Goal: Task Accomplishment & Management: Manage account settings

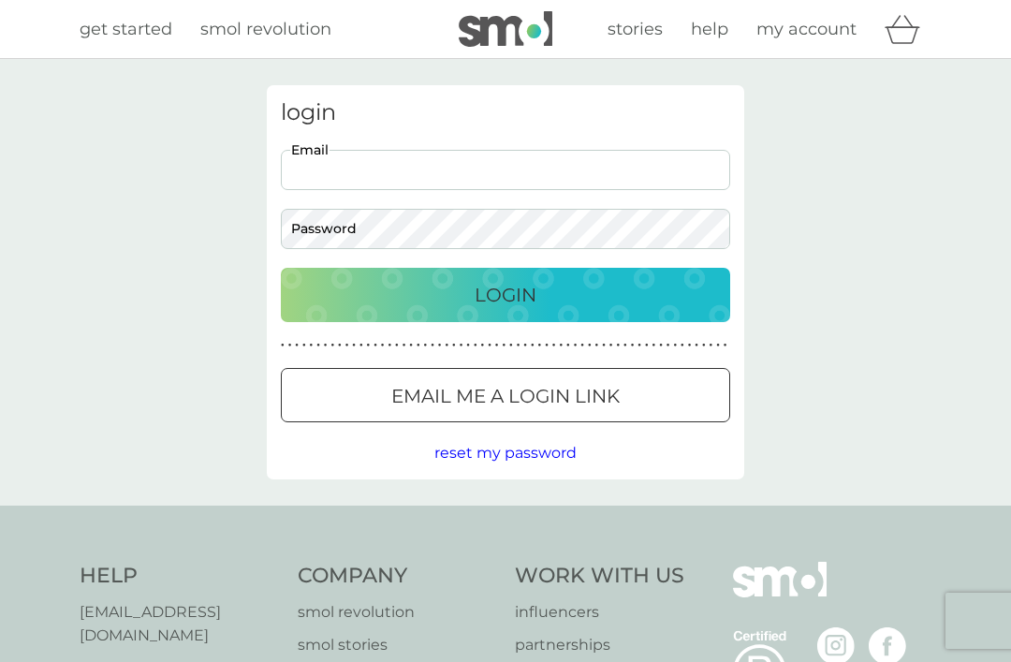
click at [428, 172] on input "Email" at bounding box center [506, 170] width 450 height 40
type input "myrtleshaw@yahoo.co.uk"
click at [506, 294] on button "Login" at bounding box center [506, 295] width 450 height 54
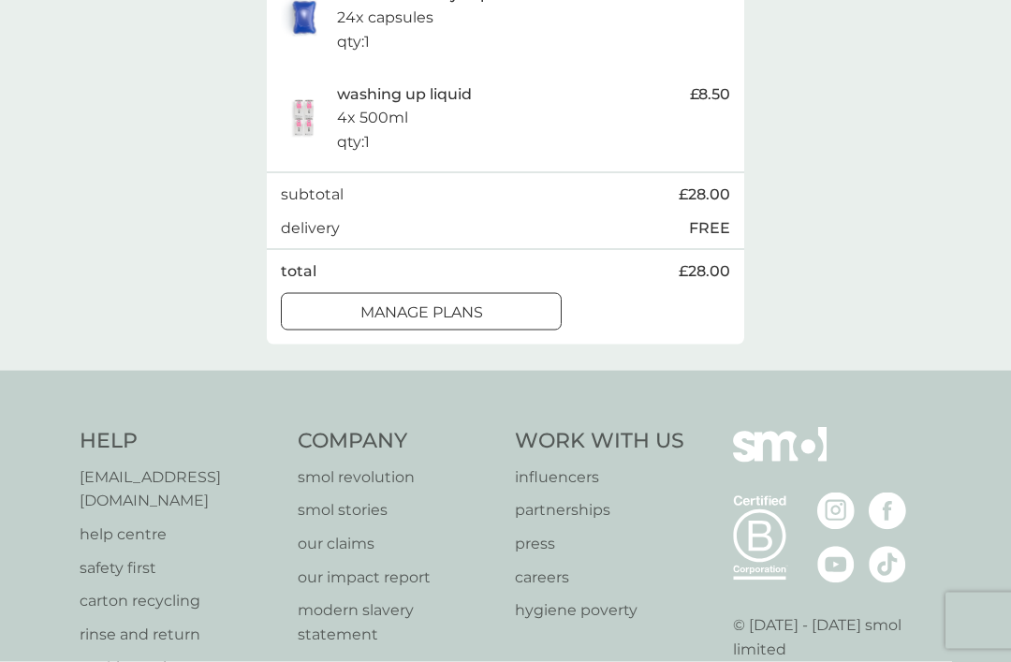
scroll to position [665, 0]
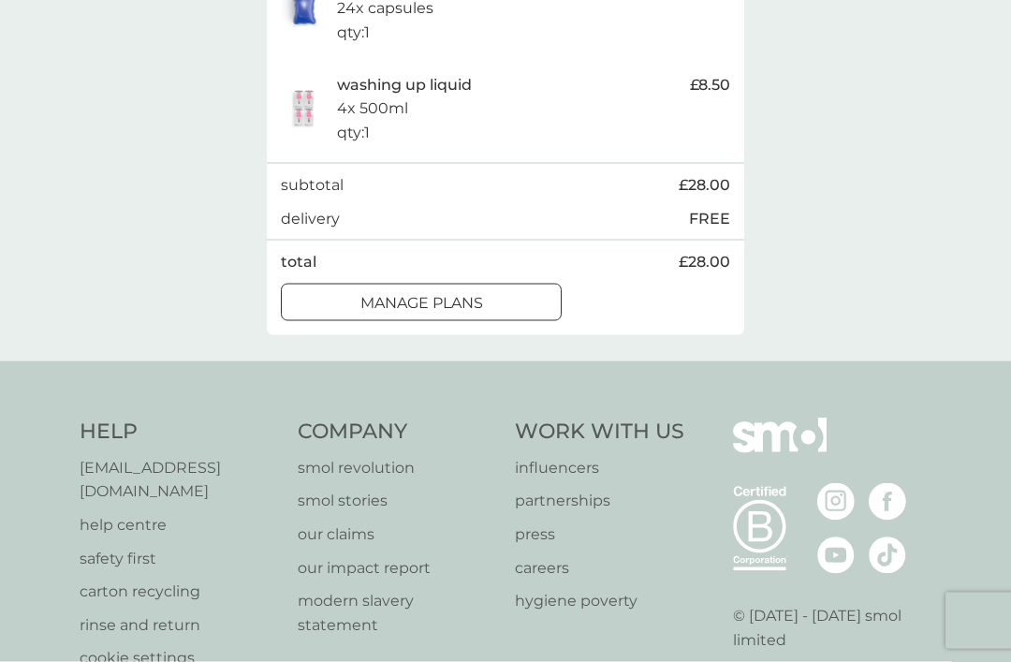
click at [457, 316] on p "manage plans" at bounding box center [422, 303] width 123 height 24
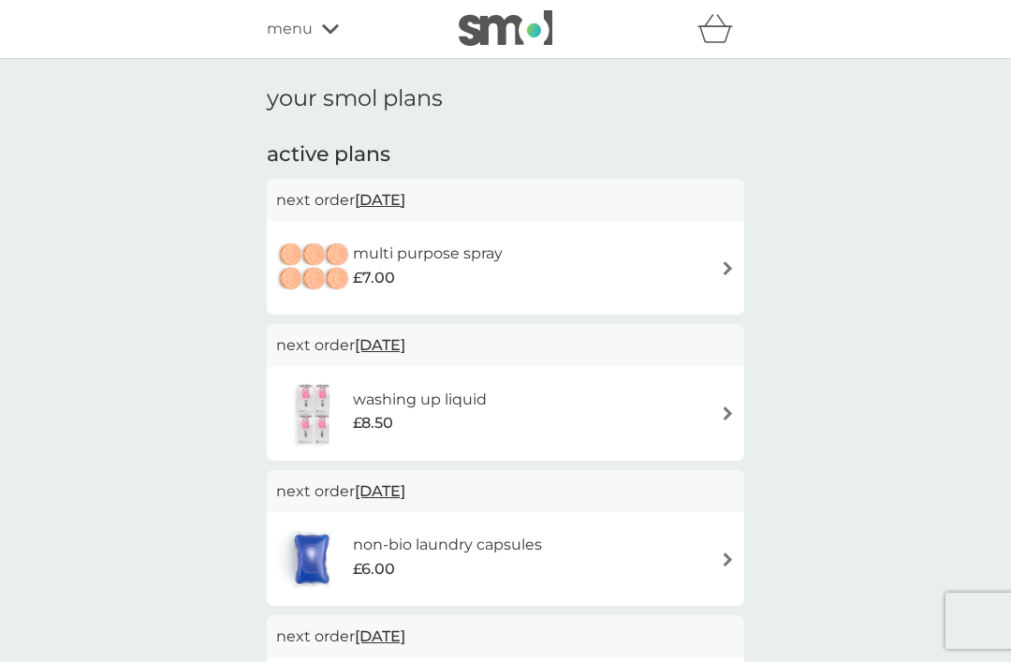
click at [730, 271] on img at bounding box center [728, 268] width 14 height 14
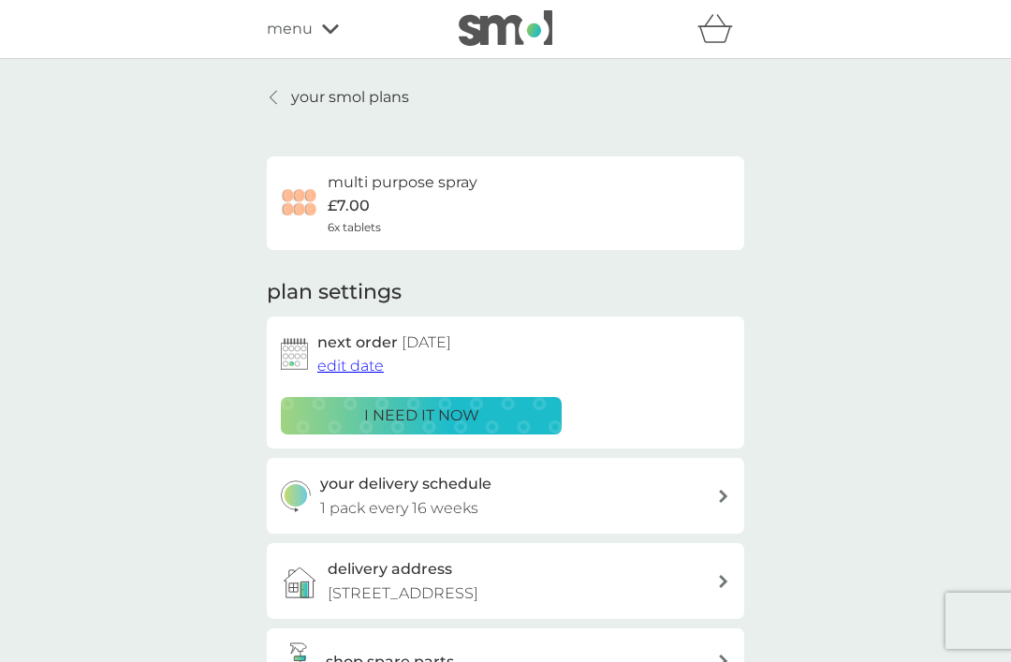
click at [354, 372] on span "edit date" at bounding box center [350, 366] width 66 height 18
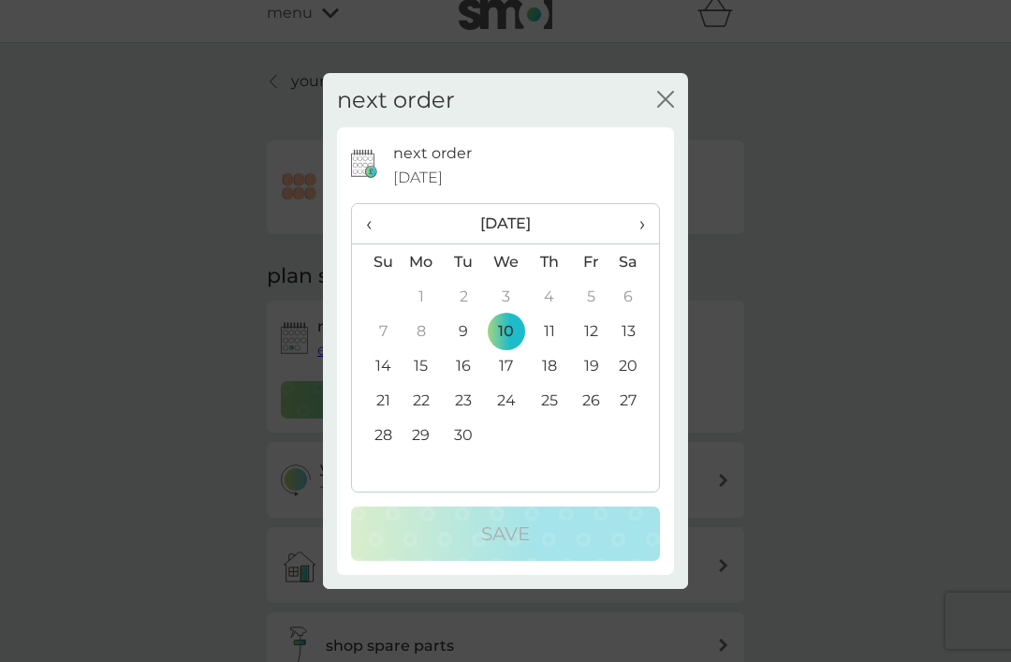
scroll to position [17, 0]
click at [646, 233] on th "›" at bounding box center [635, 224] width 47 height 40
click at [664, 100] on icon "close" at bounding box center [665, 99] width 17 height 17
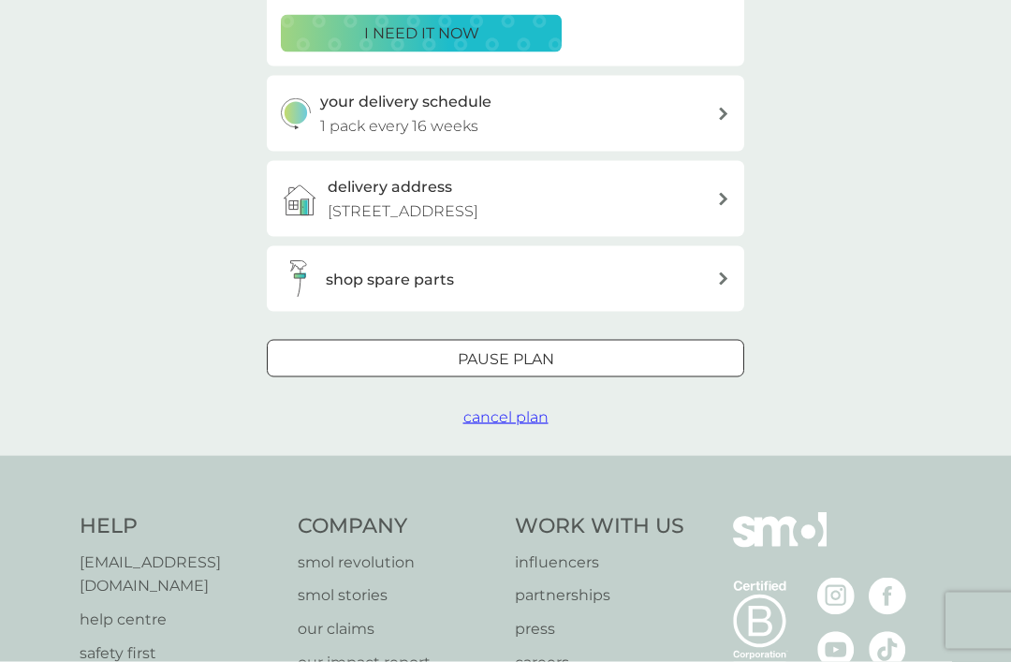
scroll to position [383, 0]
click at [515, 425] on span "cancel plan" at bounding box center [506, 416] width 85 height 18
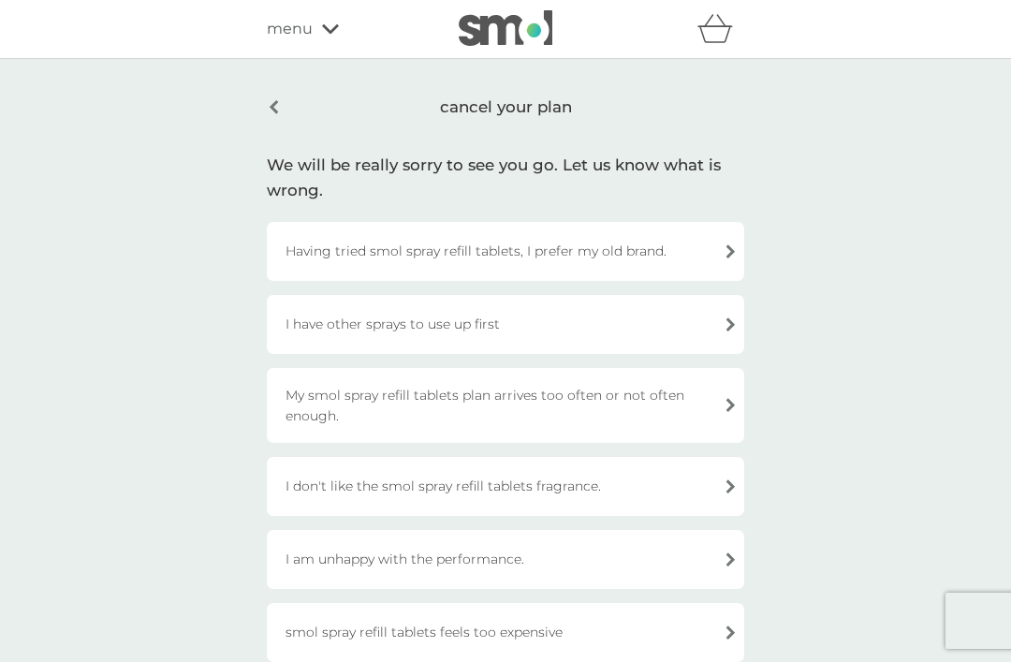
click at [730, 330] on div "I have other sprays to use up first" at bounding box center [506, 324] width 478 height 59
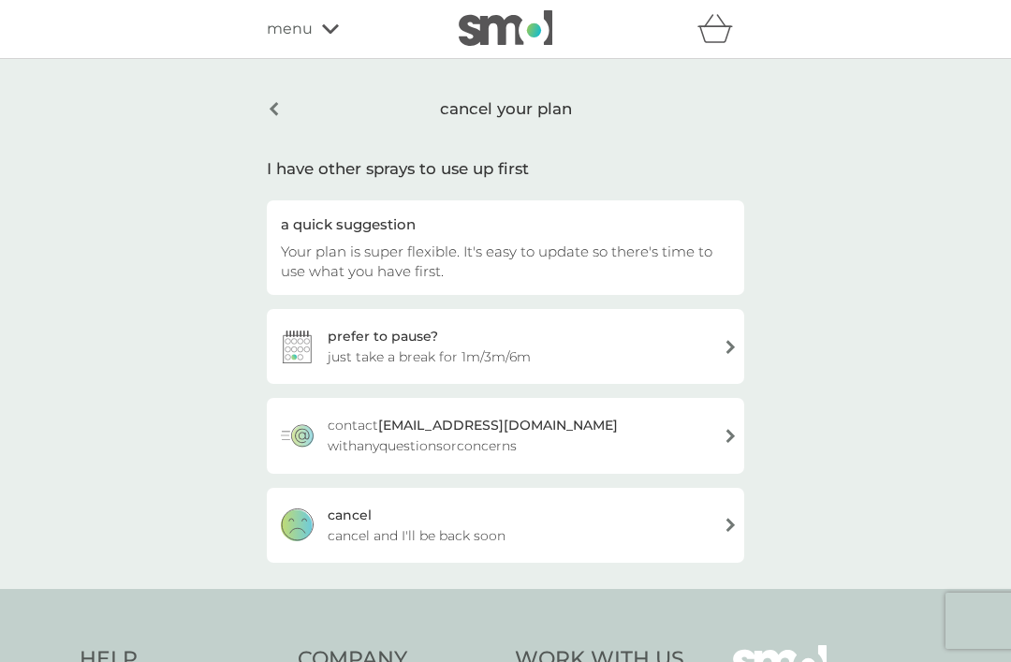
click at [729, 532] on div "[PERSON_NAME] and I'll be back soon" at bounding box center [506, 525] width 478 height 75
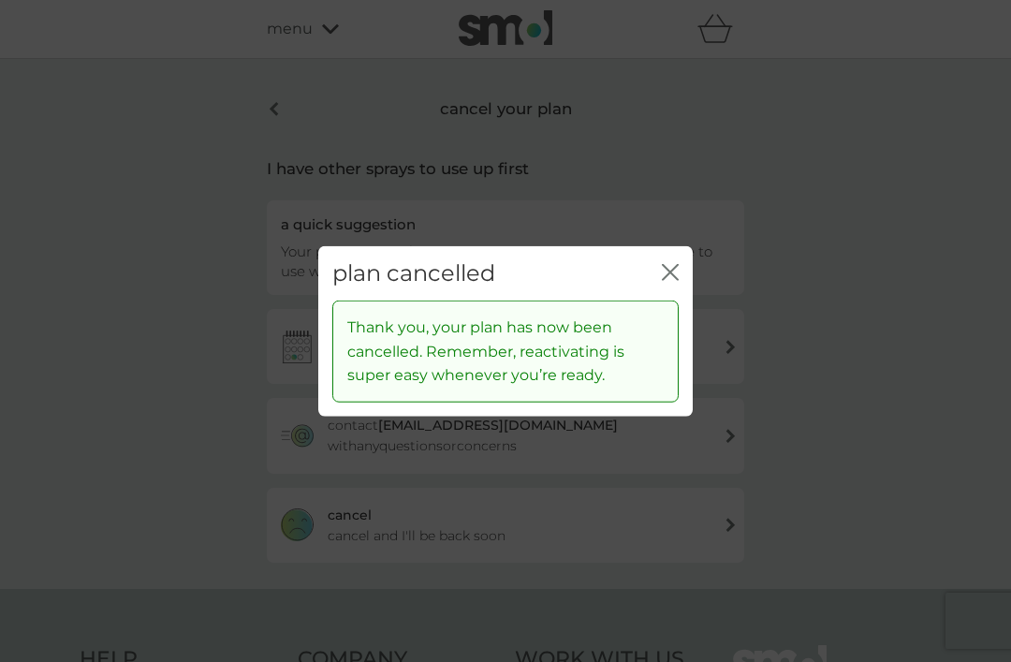
click at [670, 280] on icon "close" at bounding box center [670, 271] width 17 height 17
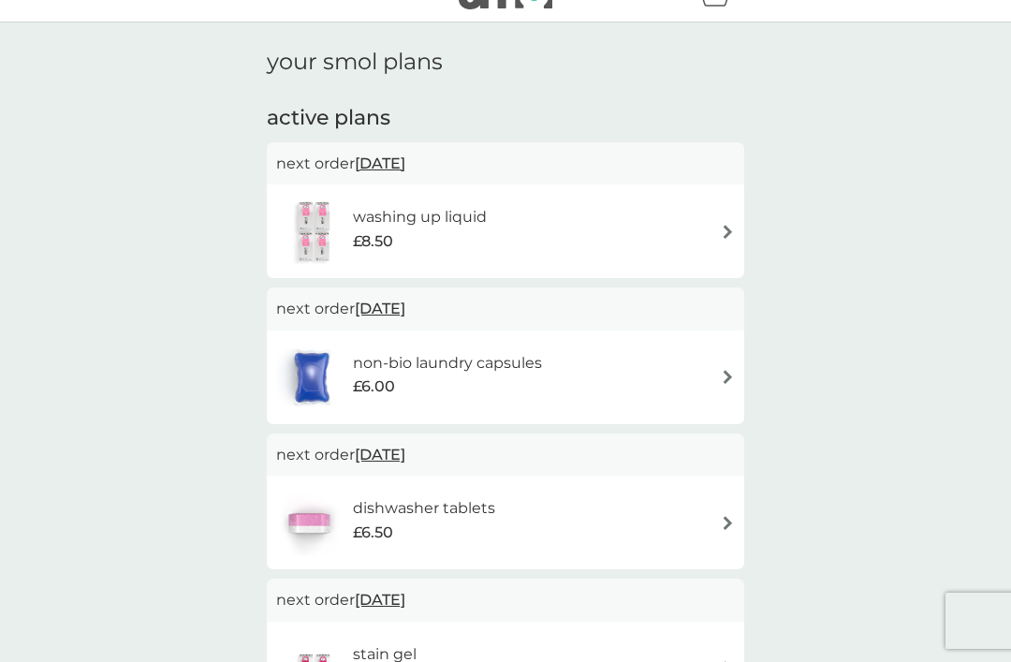
scroll to position [57, 0]
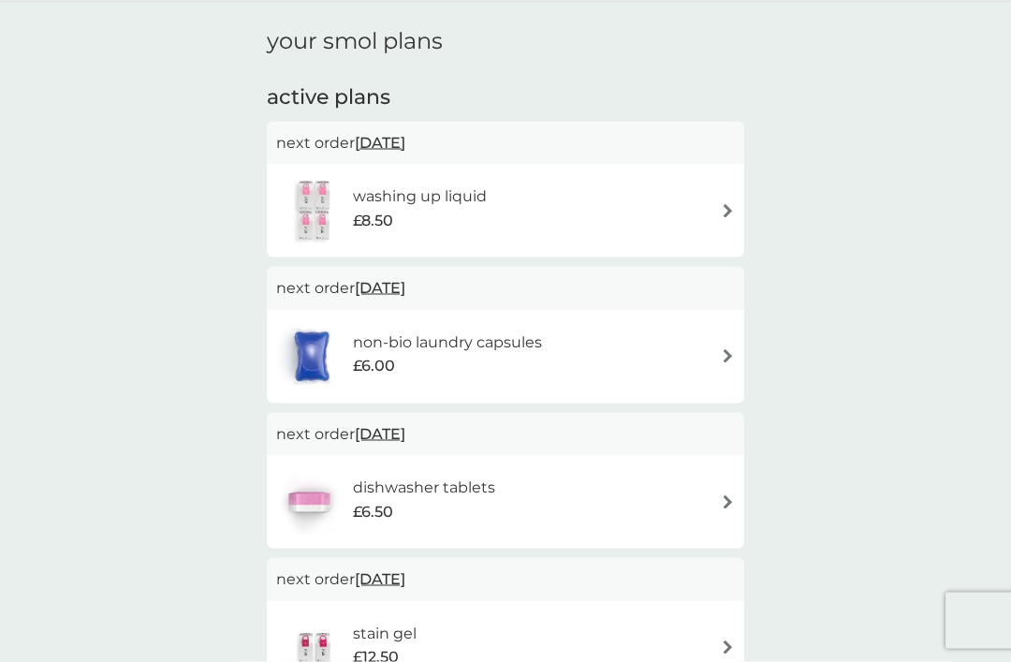
click at [728, 214] on img at bounding box center [728, 211] width 14 height 14
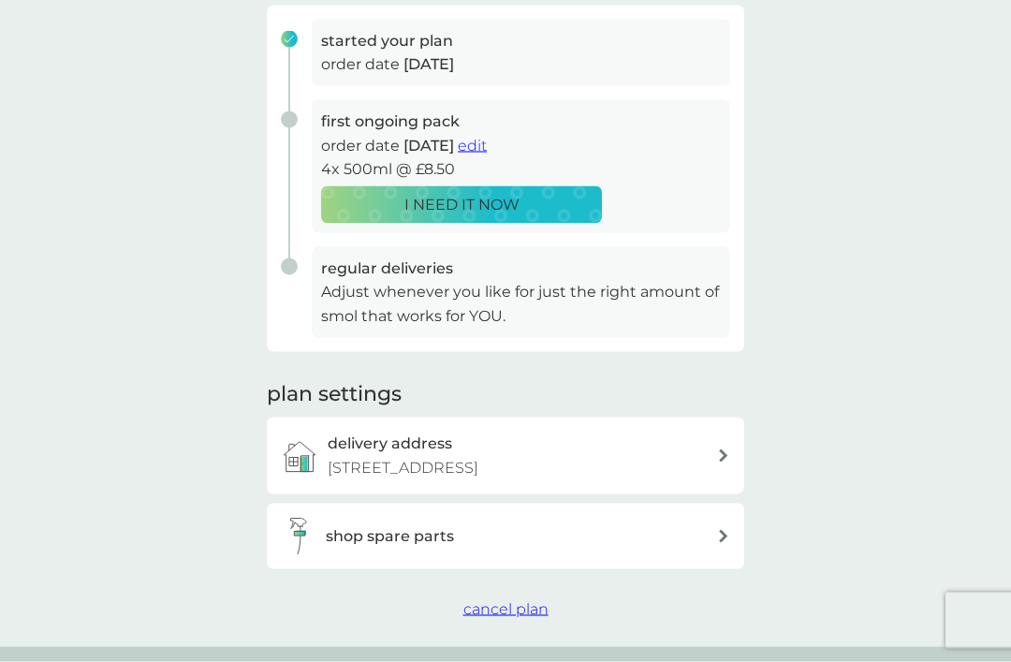
scroll to position [293, 0]
click at [520, 617] on span "cancel plan" at bounding box center [506, 608] width 85 height 18
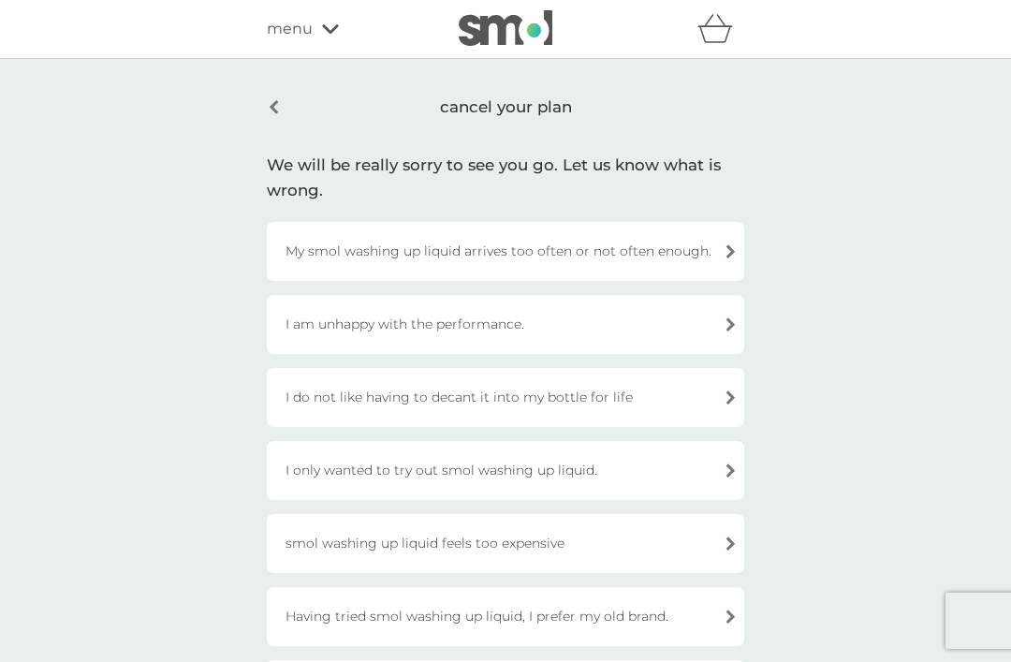
click at [734, 327] on div "I am unhappy with the performance." at bounding box center [506, 324] width 478 height 59
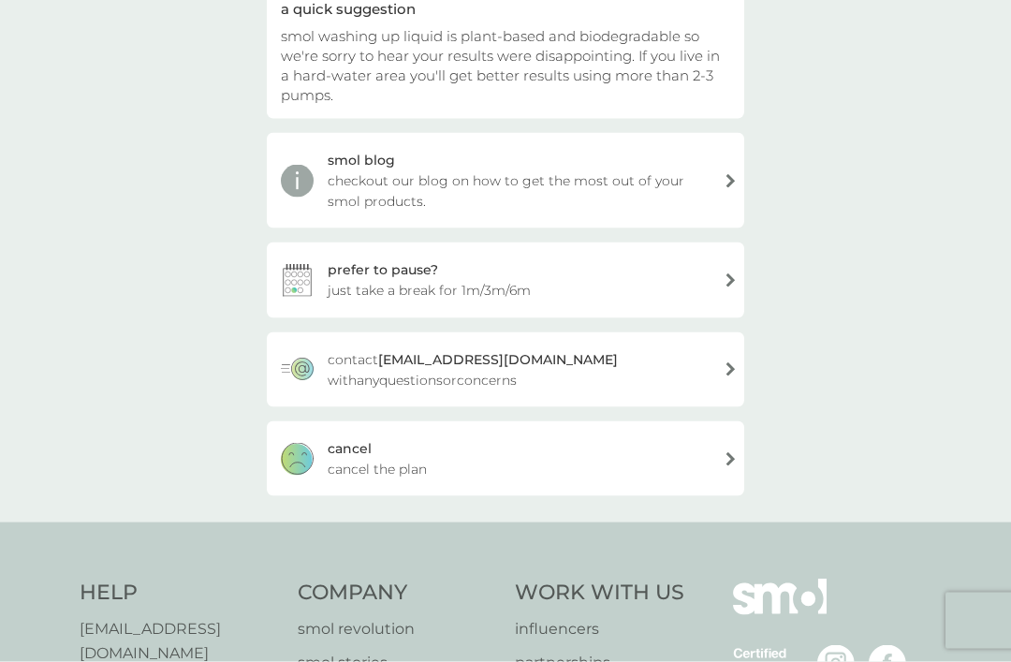
click at [727, 454] on div "[PERSON_NAME] the plan" at bounding box center [506, 458] width 478 height 75
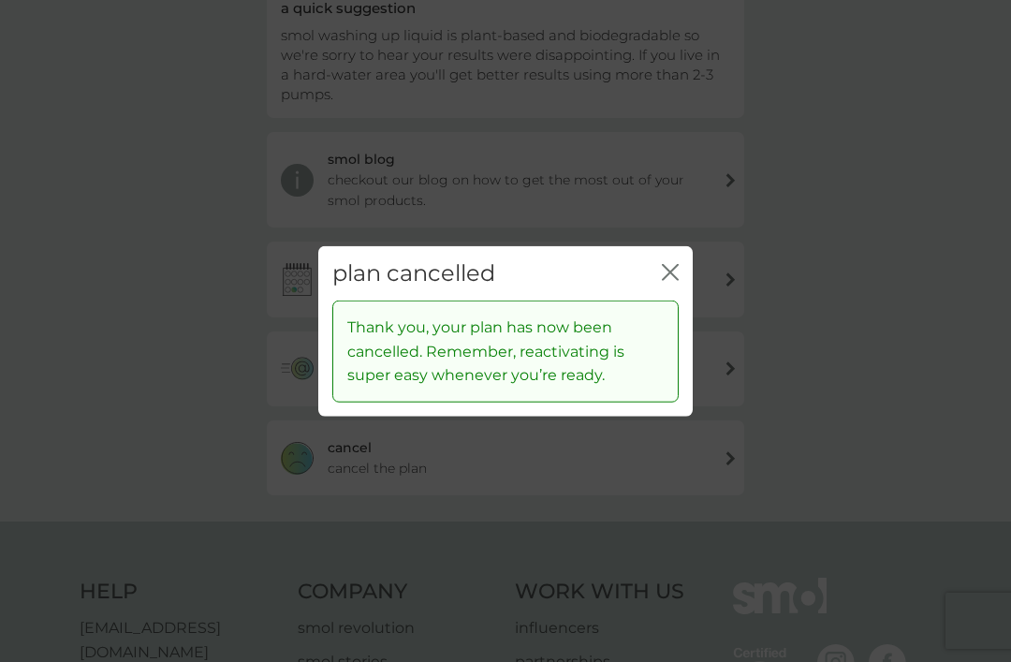
click at [671, 280] on icon "close" at bounding box center [670, 271] width 17 height 17
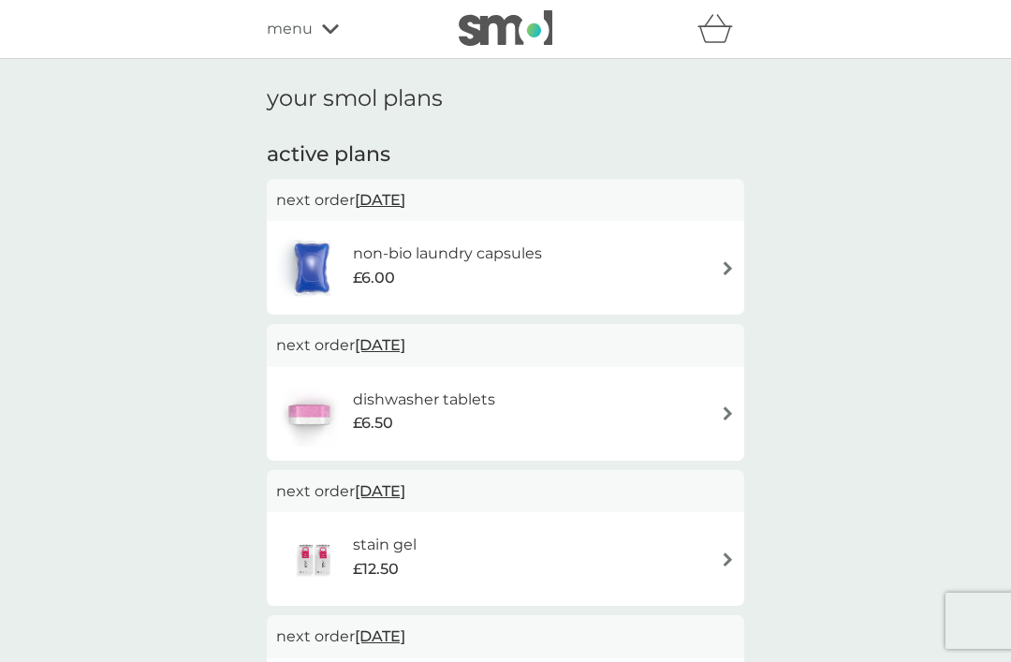
click at [729, 265] on img at bounding box center [728, 268] width 14 height 14
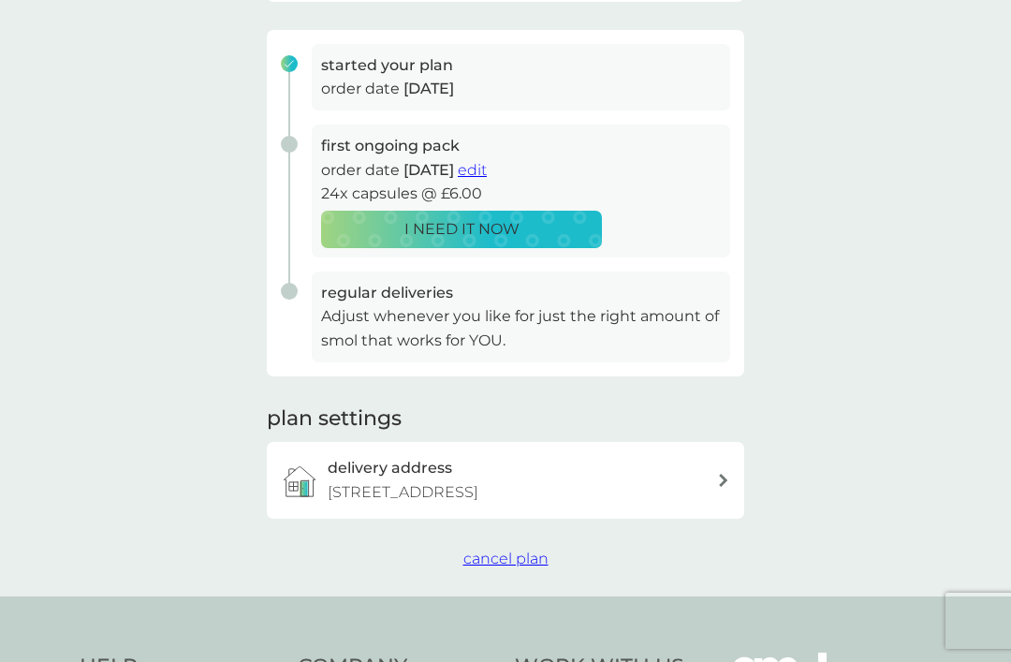
scroll to position [273, 0]
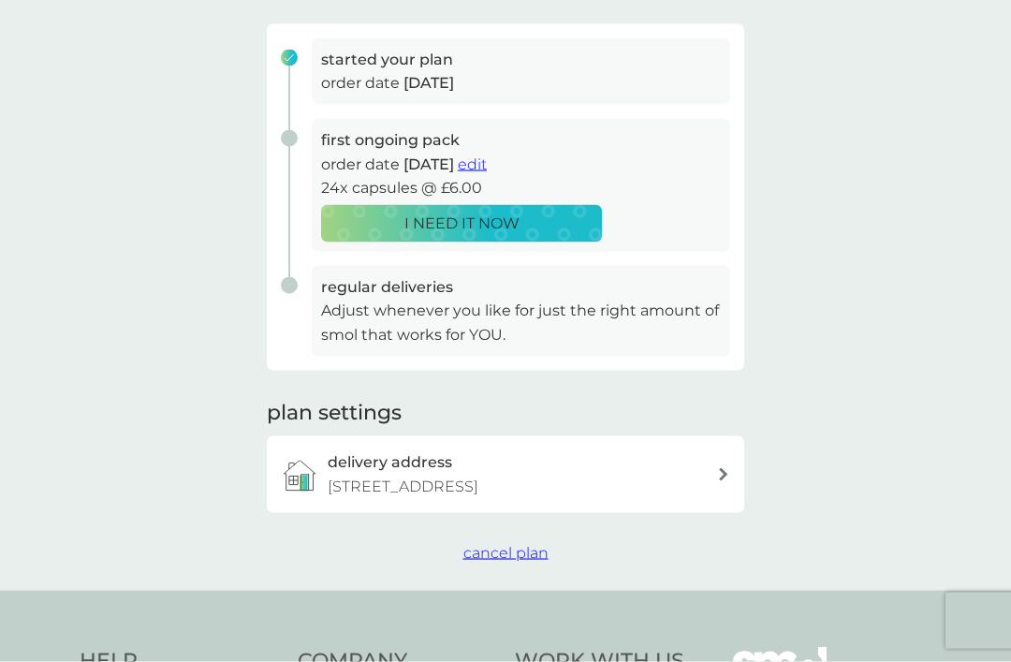
click at [518, 562] on span "cancel plan" at bounding box center [506, 553] width 85 height 18
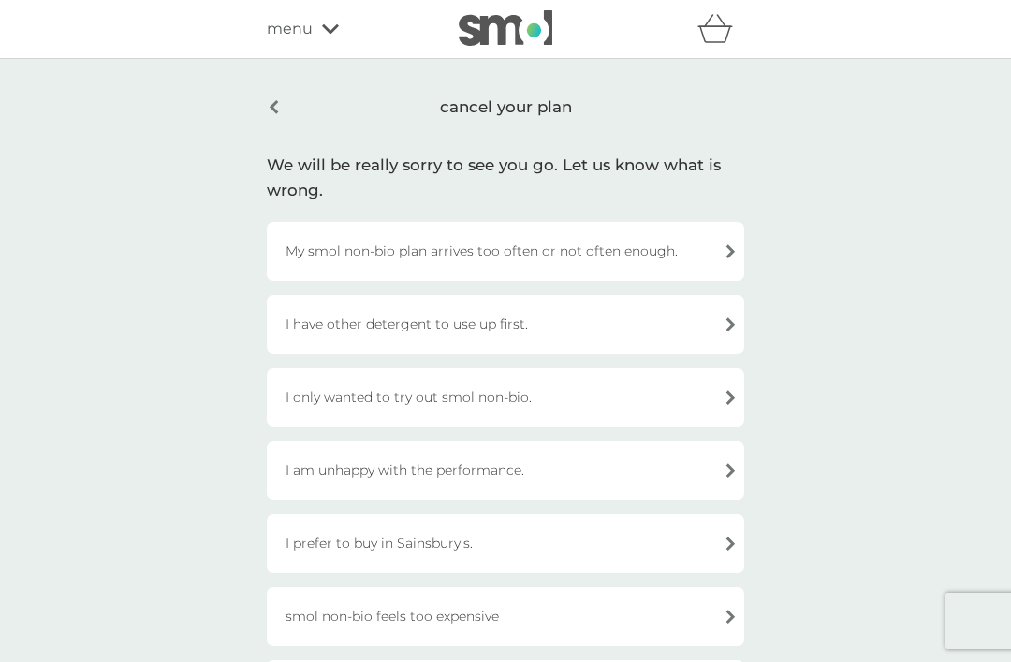
click at [730, 324] on div "I have other detergent to use up first." at bounding box center [506, 324] width 478 height 59
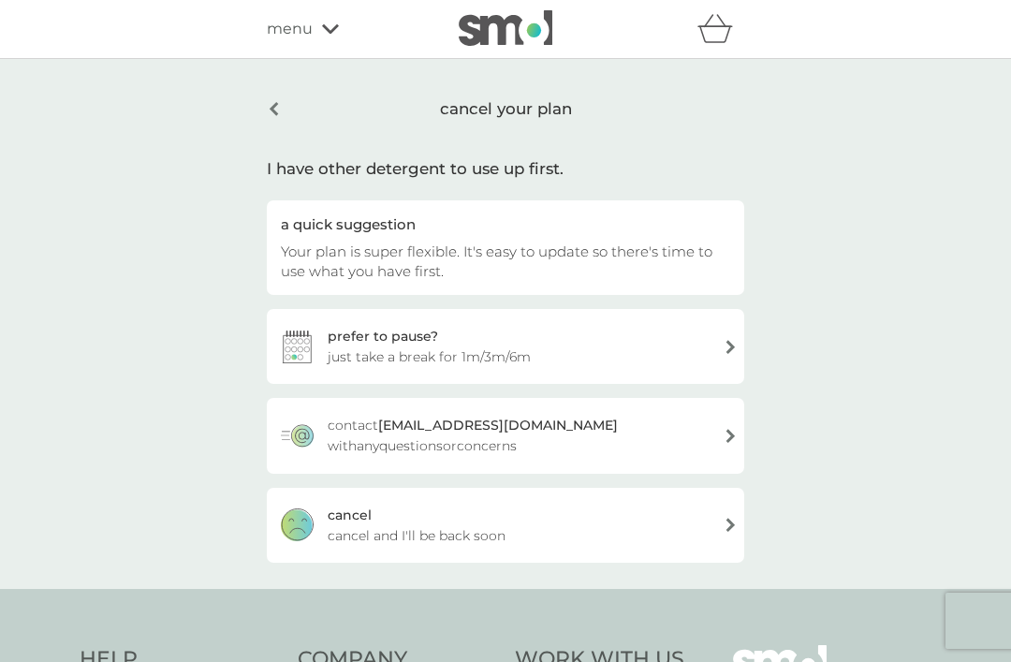
click at [725, 526] on div "[PERSON_NAME] and I'll be back soon" at bounding box center [506, 525] width 478 height 75
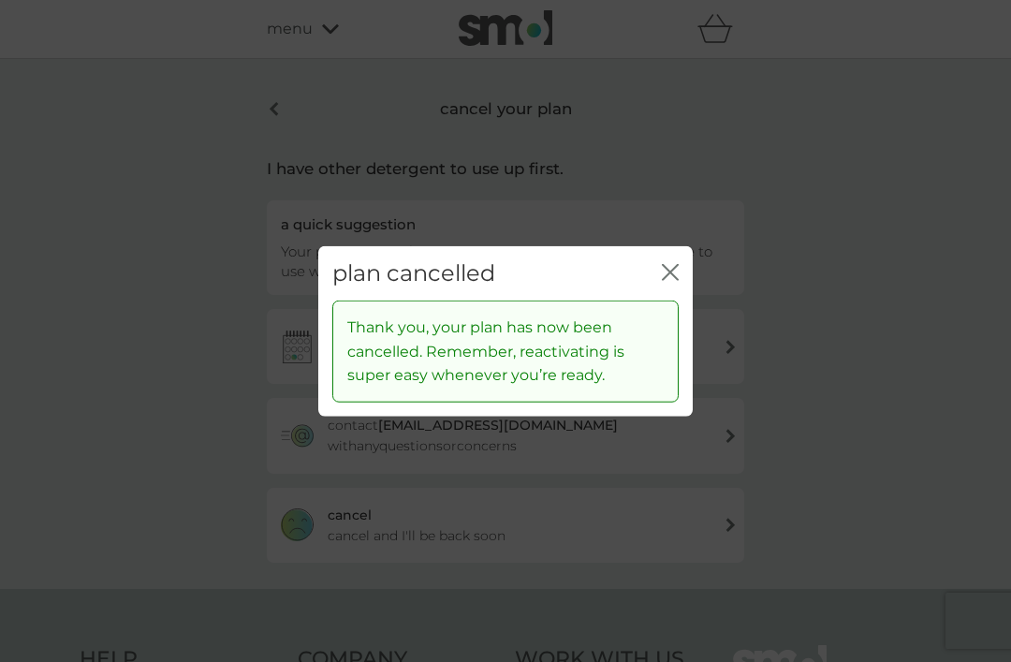
click at [672, 280] on icon "close" at bounding box center [670, 271] width 17 height 17
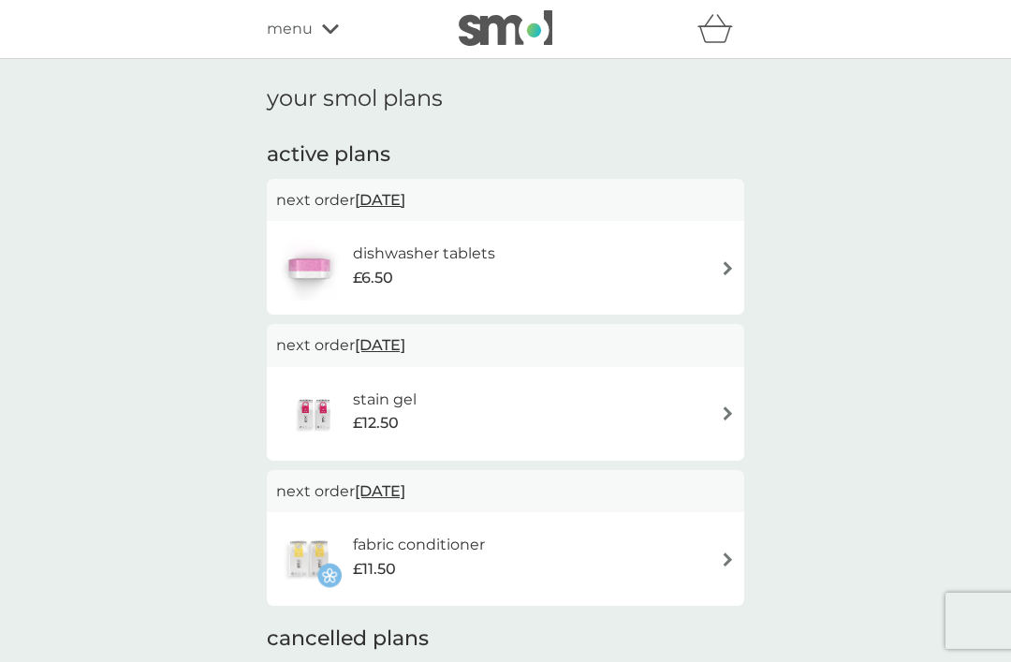
click at [730, 265] on img at bounding box center [728, 268] width 14 height 14
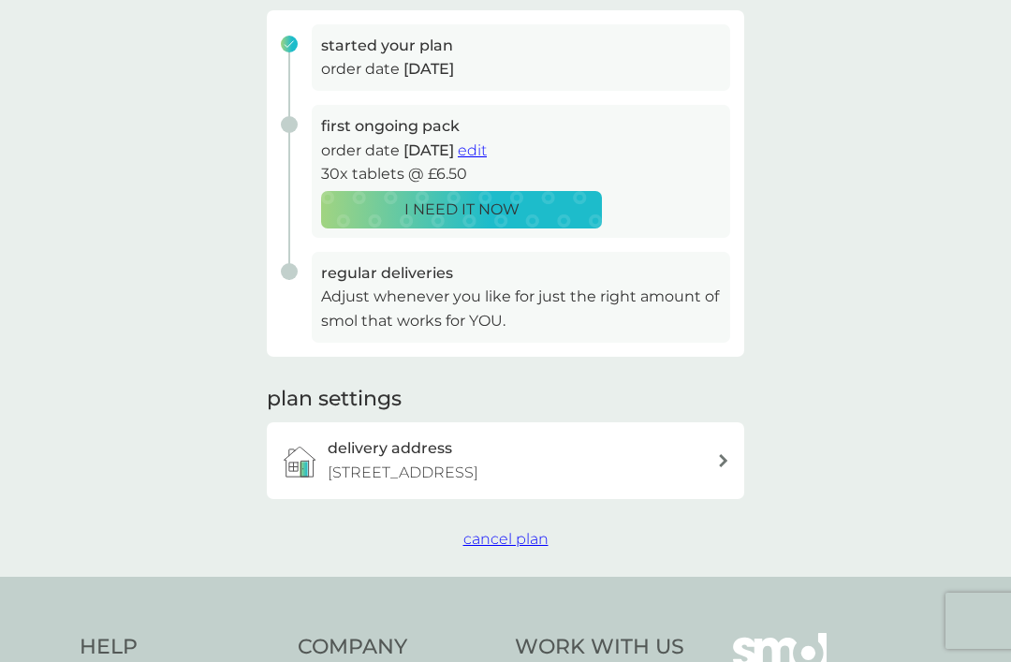
scroll to position [304, 0]
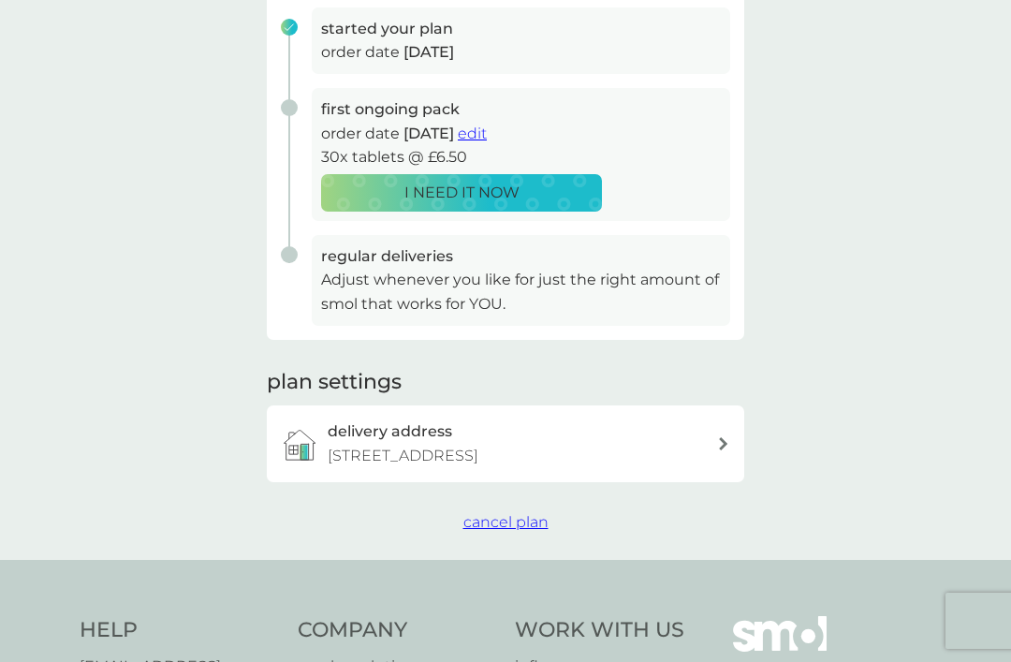
click at [527, 531] on span "cancel plan" at bounding box center [506, 522] width 85 height 18
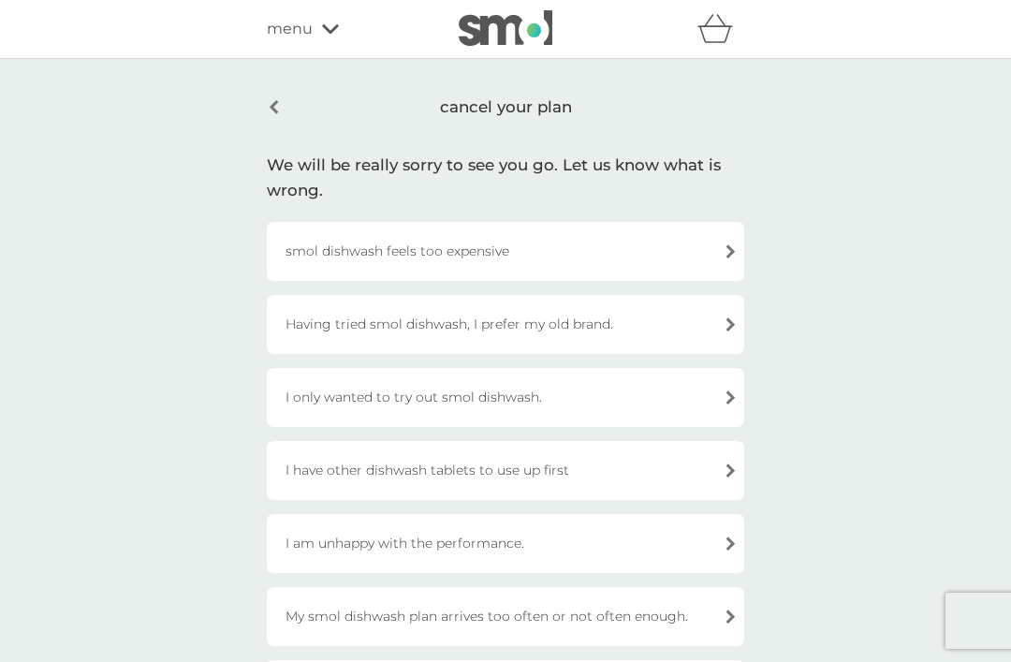
click at [736, 472] on div "I have other dishwash tablets to use up first" at bounding box center [506, 470] width 478 height 59
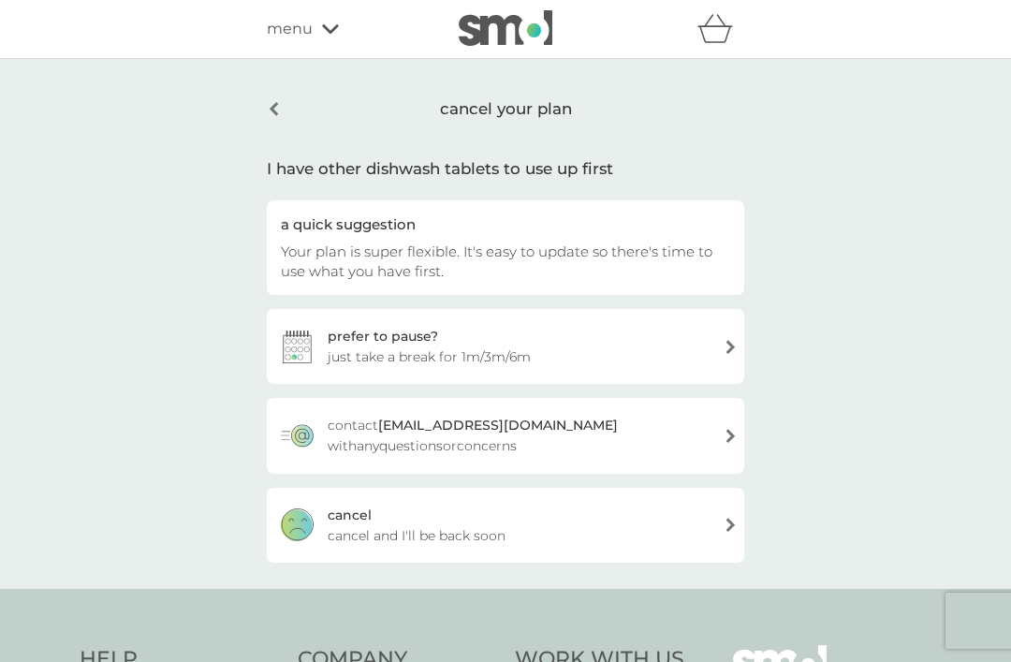
click at [718, 527] on div "[PERSON_NAME] and I'll be back soon" at bounding box center [506, 525] width 478 height 75
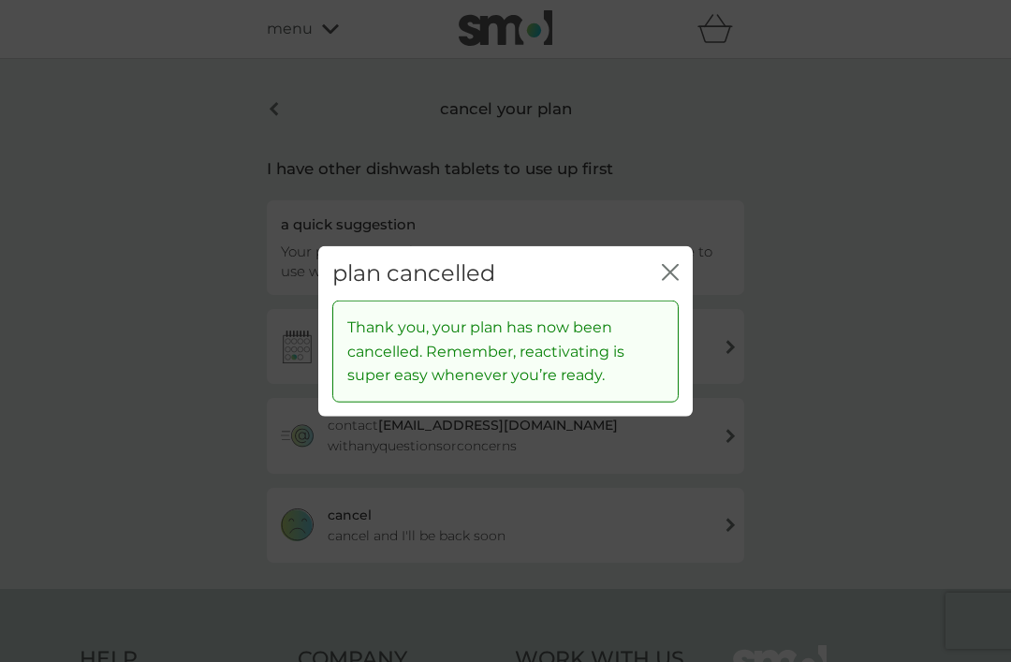
click at [676, 279] on icon "close" at bounding box center [674, 271] width 7 height 15
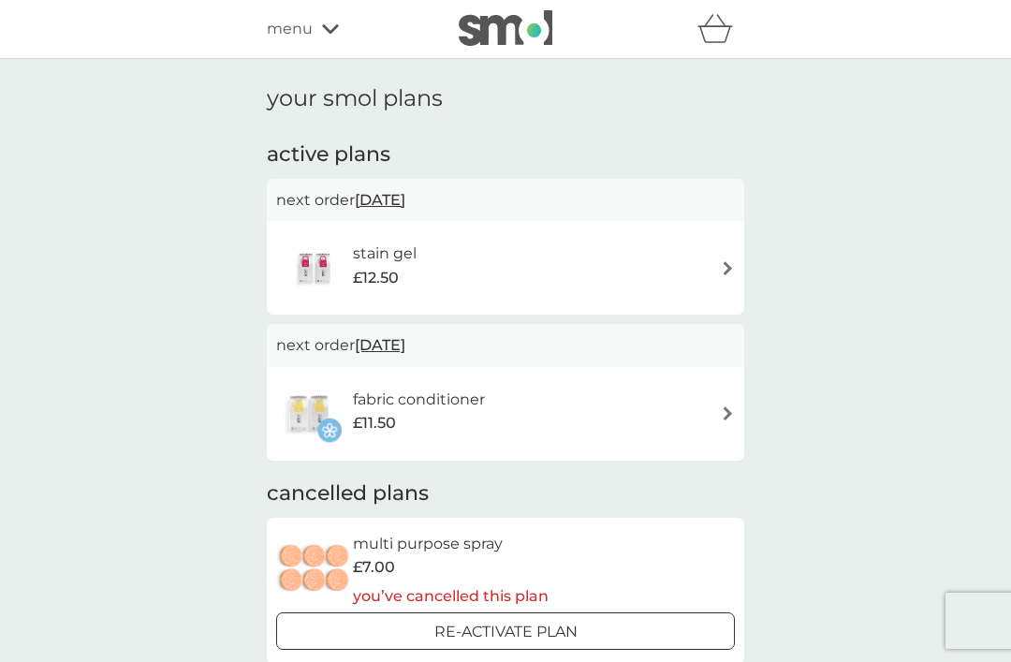
click at [732, 267] on img at bounding box center [728, 268] width 14 height 14
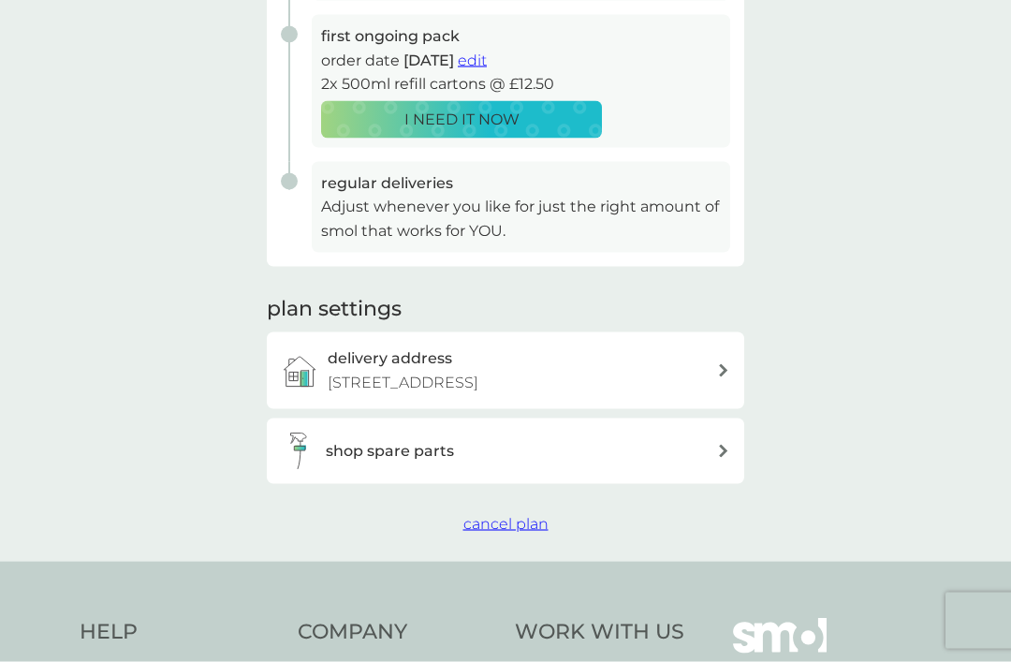
scroll to position [397, 0]
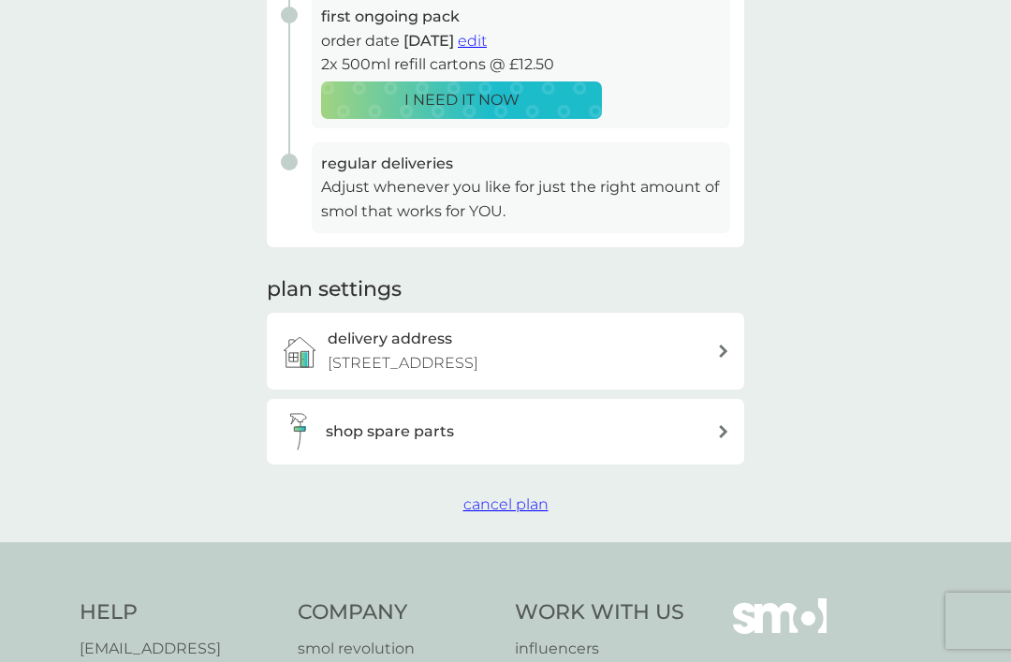
click at [508, 517] on button "cancel plan" at bounding box center [506, 505] width 85 height 24
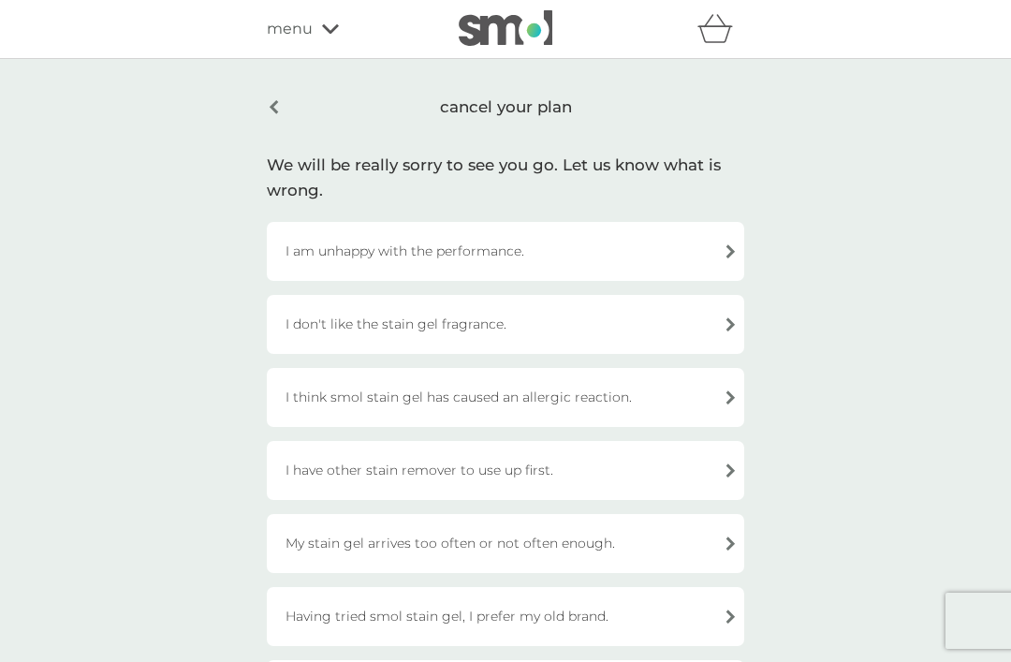
click at [733, 255] on div "I am unhappy with the performance." at bounding box center [506, 251] width 478 height 59
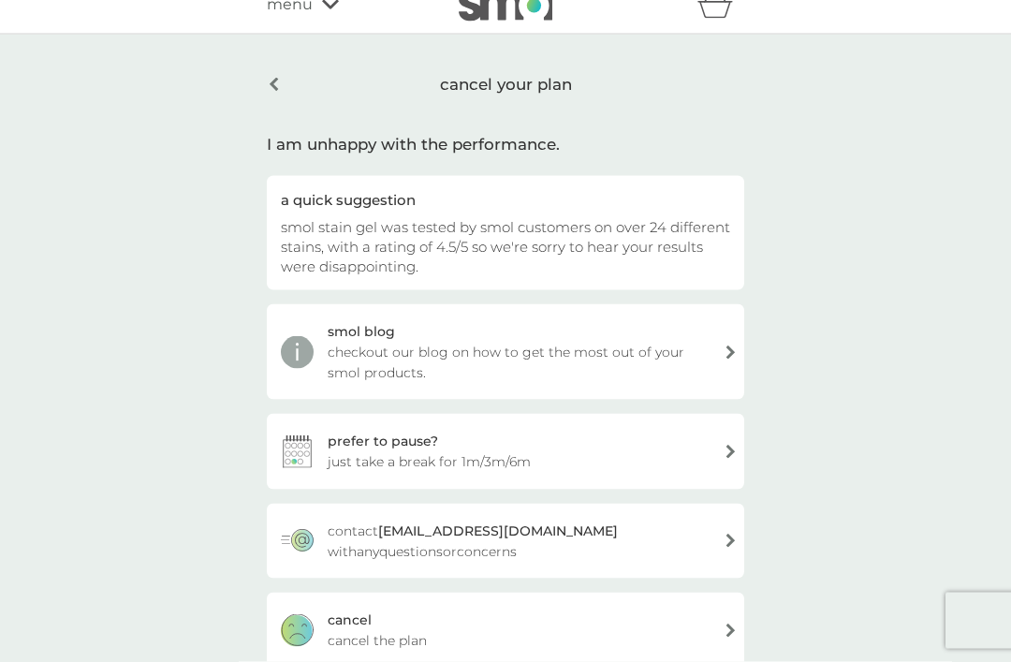
scroll to position [144, 0]
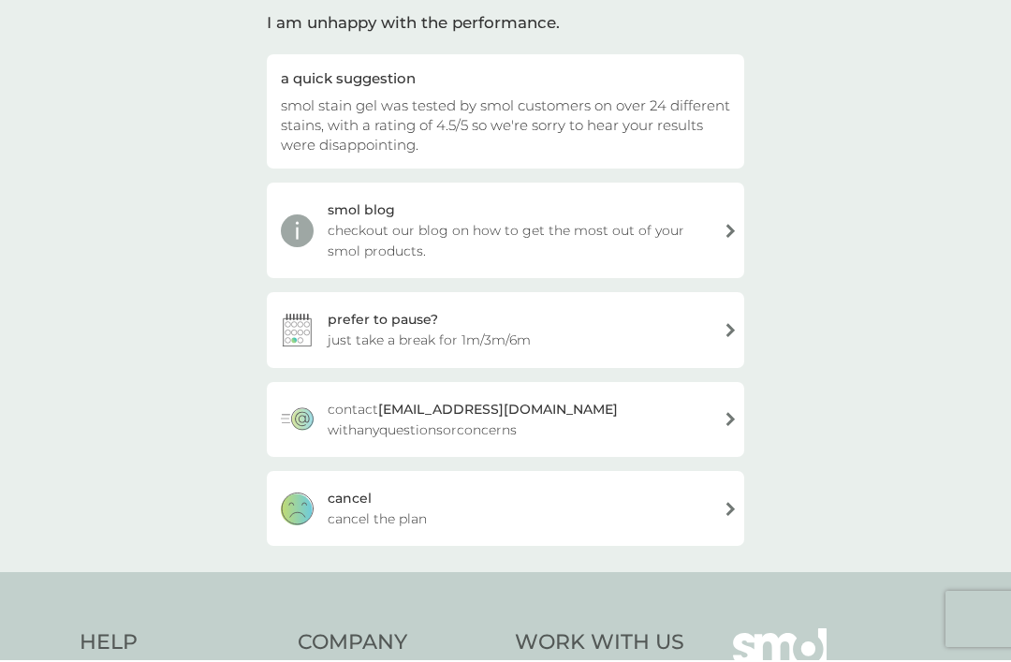
click at [725, 520] on div "[PERSON_NAME] the plan" at bounding box center [506, 510] width 478 height 75
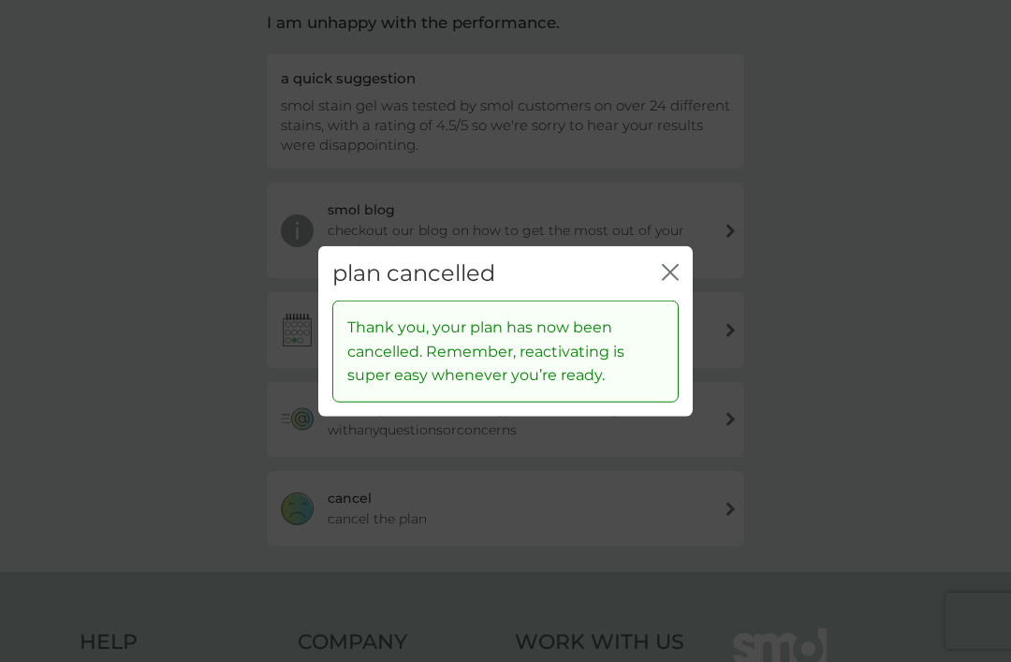
click at [677, 279] on icon "close" at bounding box center [674, 271] width 7 height 15
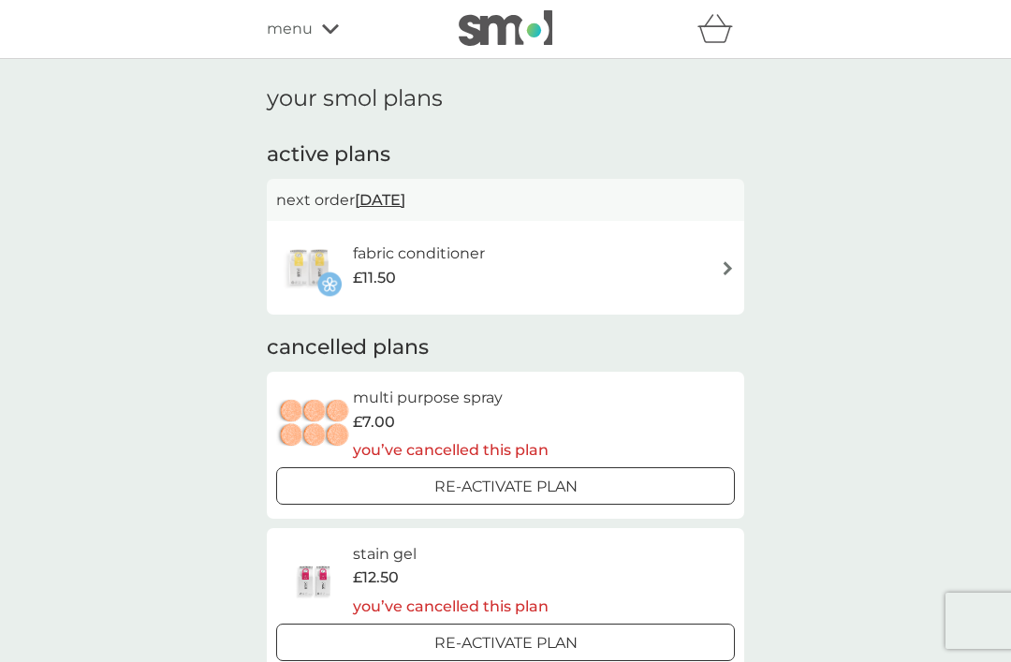
click at [724, 270] on img at bounding box center [728, 268] width 14 height 14
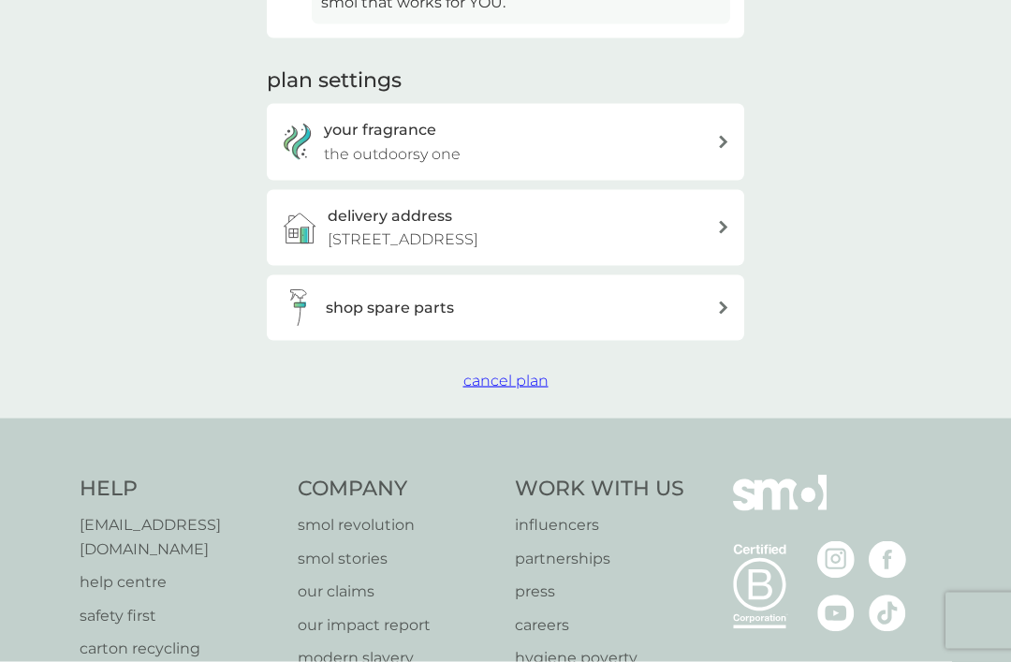
scroll to position [613, 0]
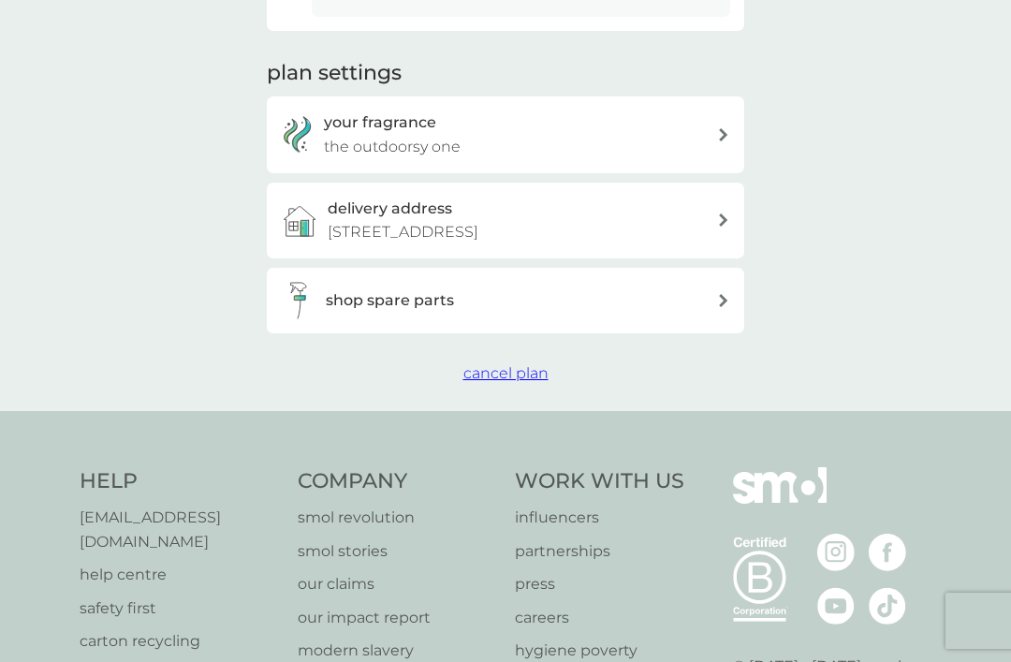
click at [535, 382] on span "cancel plan" at bounding box center [506, 373] width 85 height 18
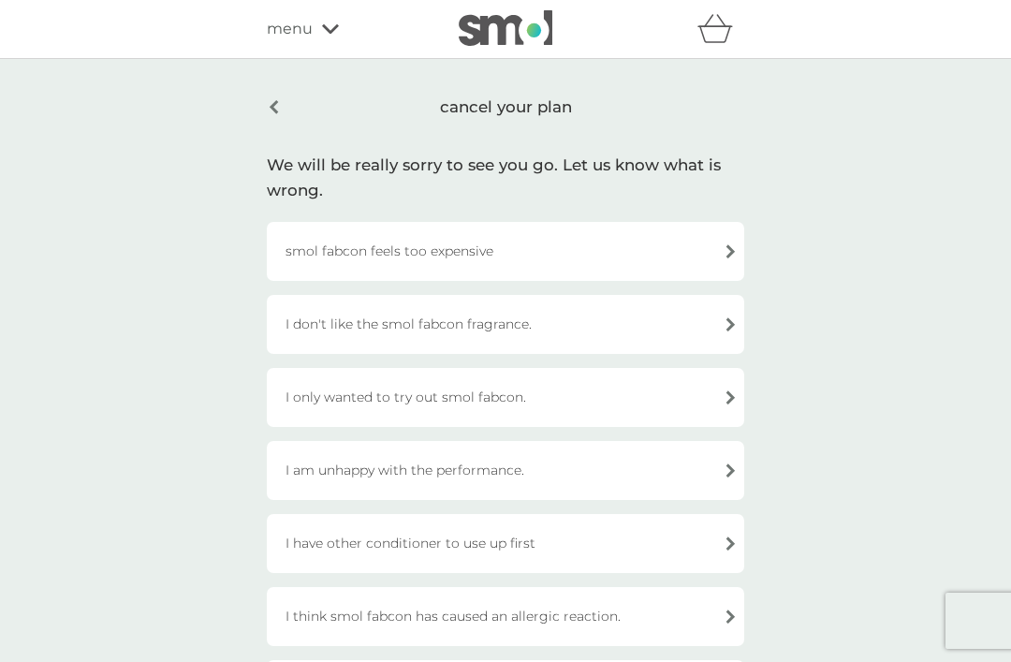
click at [735, 249] on div "smol fabcon feels too expensive" at bounding box center [506, 251] width 478 height 59
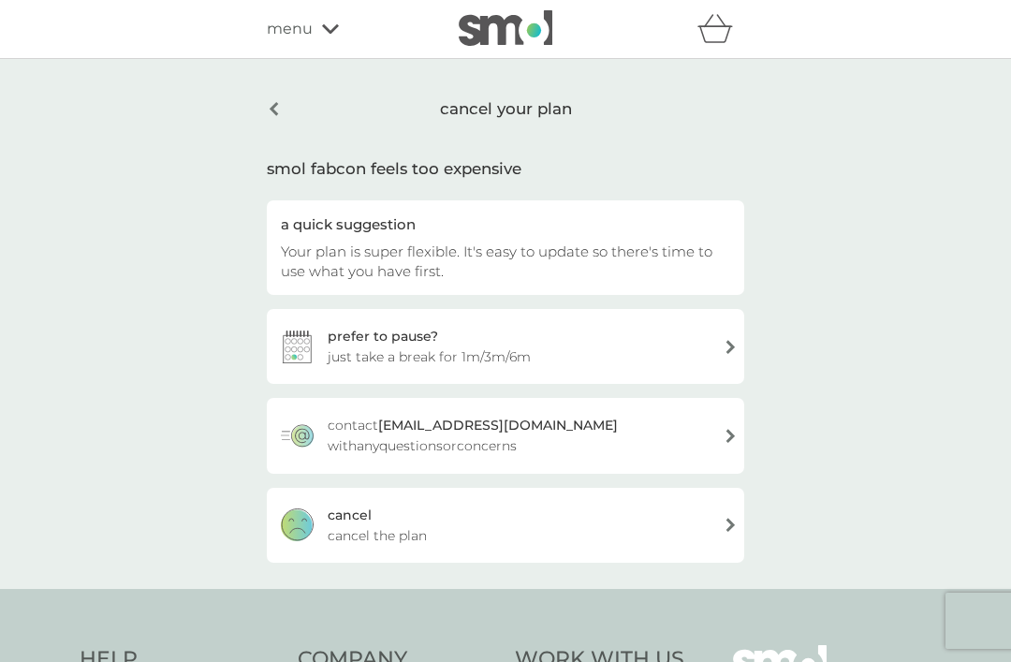
click at [730, 534] on div "[PERSON_NAME] the plan" at bounding box center [506, 525] width 478 height 75
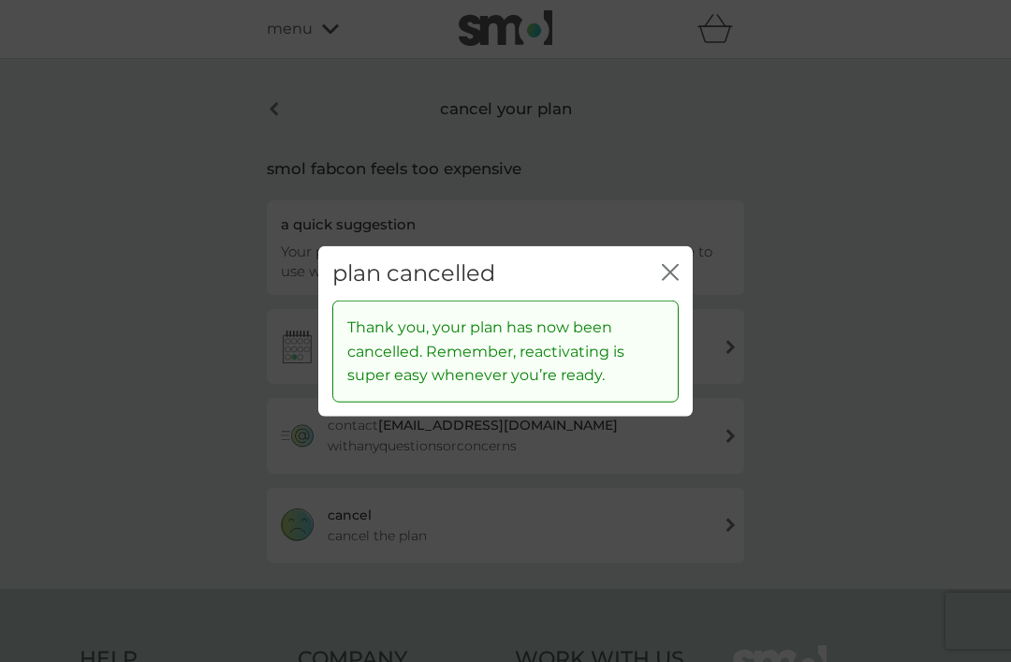
click at [673, 283] on button "close" at bounding box center [670, 273] width 17 height 20
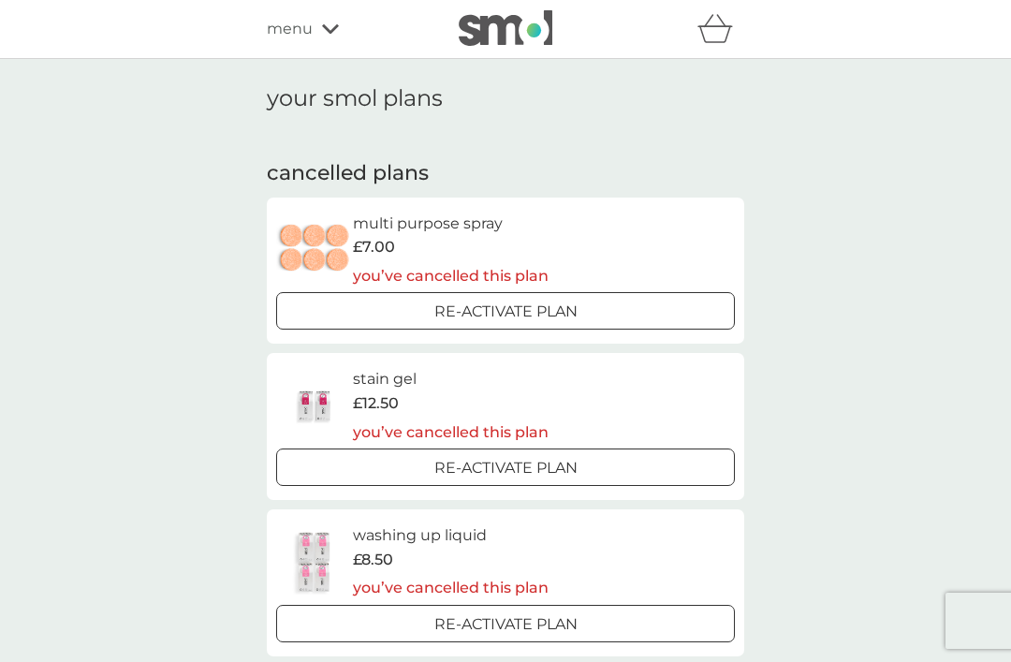
click at [333, 32] on icon at bounding box center [330, 28] width 17 height 11
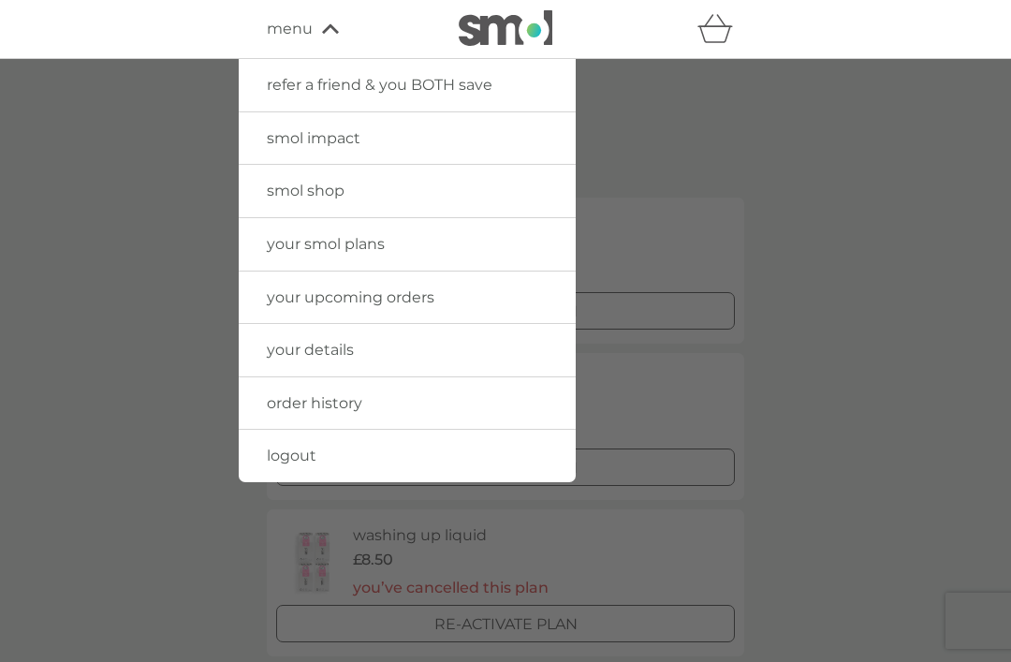
click at [308, 455] on span "logout" at bounding box center [292, 456] width 50 height 18
